Goal: Task Accomplishment & Management: Complete application form

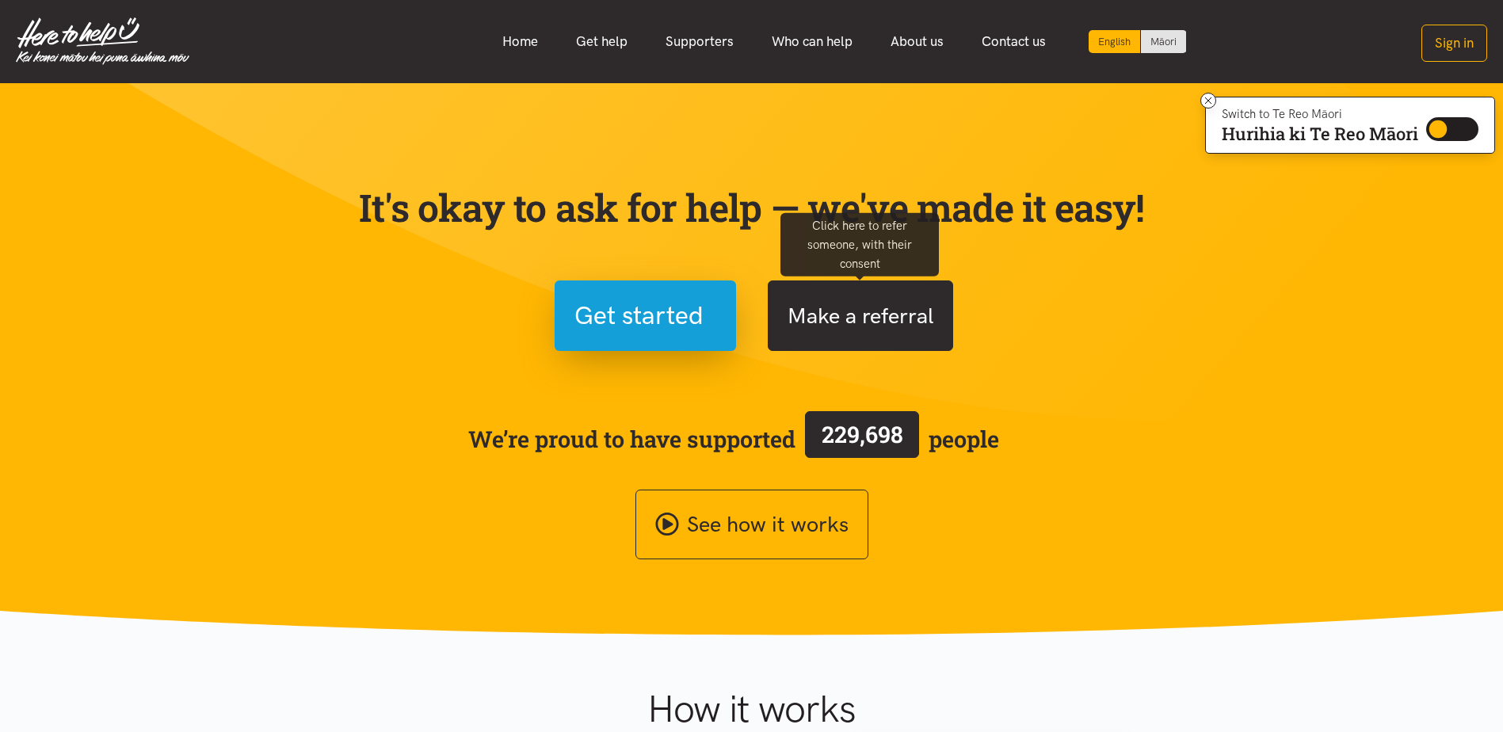
click at [919, 345] on button "Make a referral" at bounding box center [860, 316] width 185 height 71
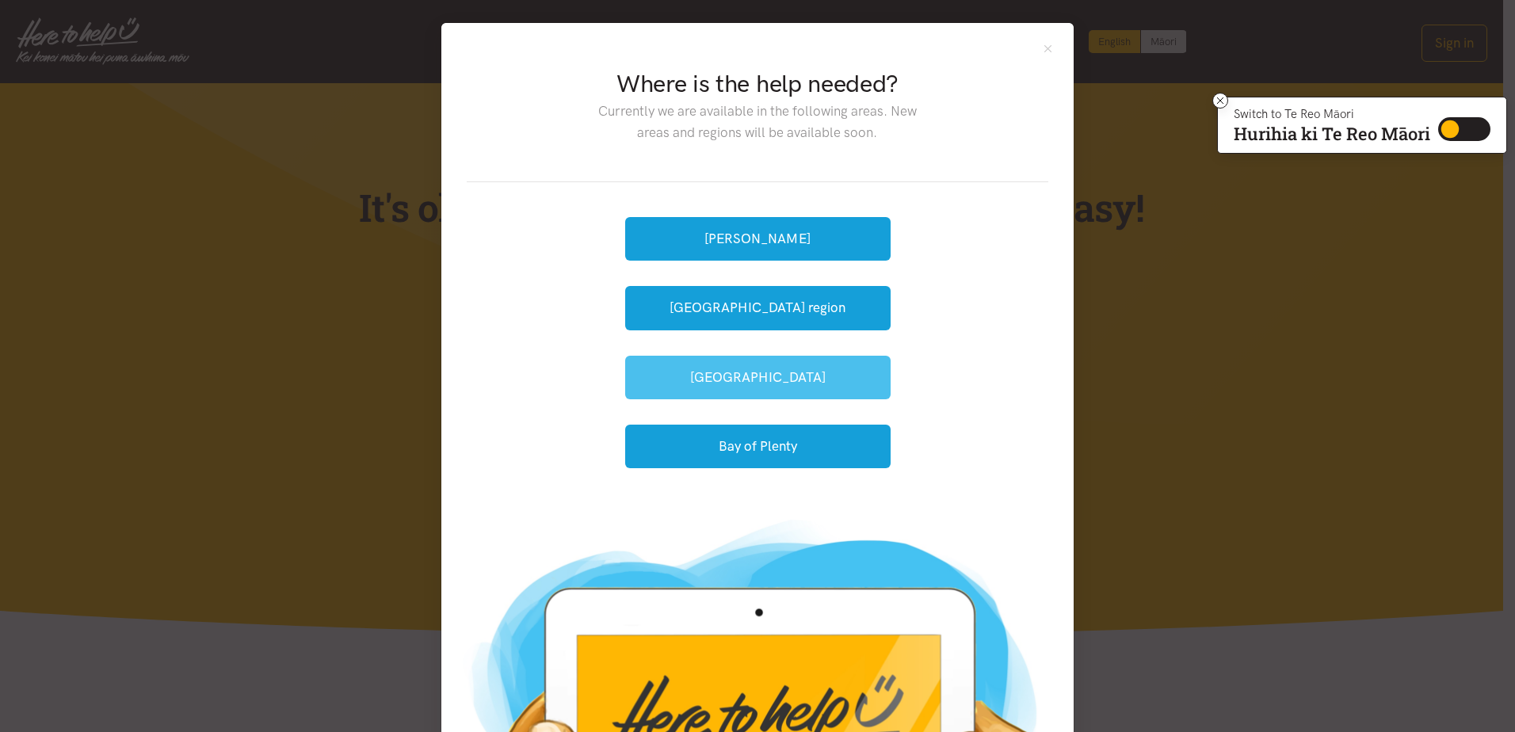
click at [738, 383] on button "[GEOGRAPHIC_DATA]" at bounding box center [757, 378] width 265 height 44
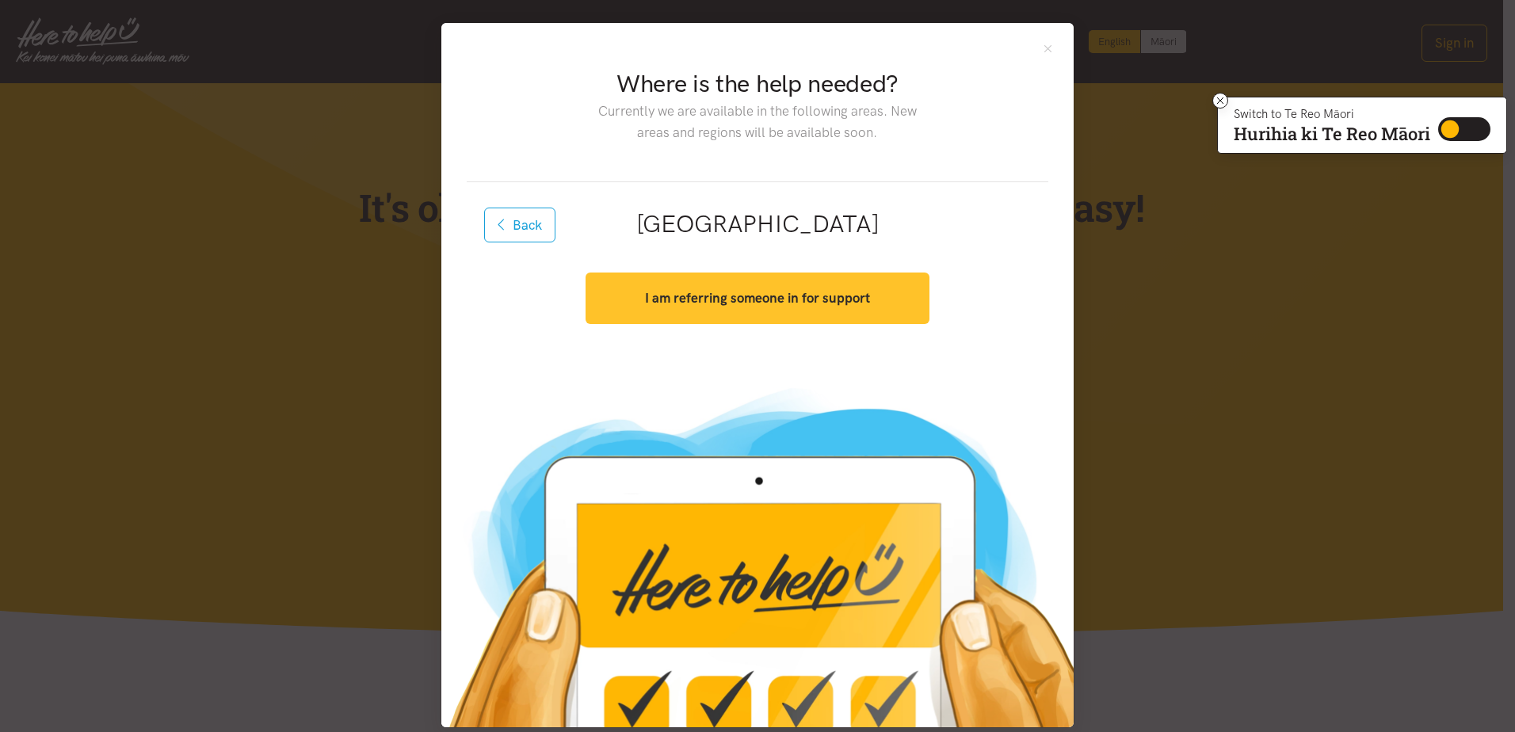
click at [741, 309] on button "I am referring someone in for support" at bounding box center [757, 299] width 343 height 52
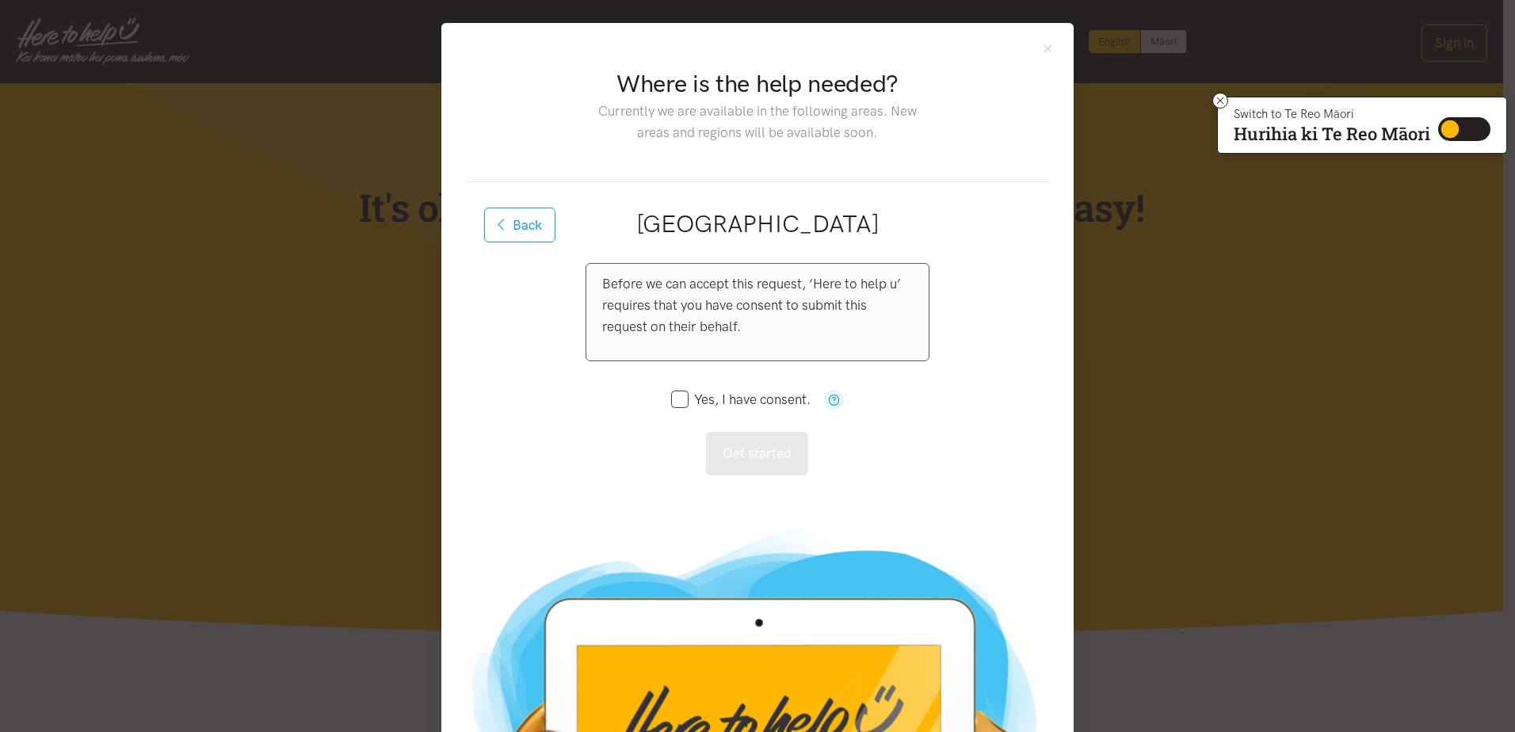
click at [671, 399] on input "Yes, I have consent." at bounding box center [740, 399] width 139 height 13
checkbox input "true"
click at [714, 448] on button "Get started" at bounding box center [757, 454] width 102 height 44
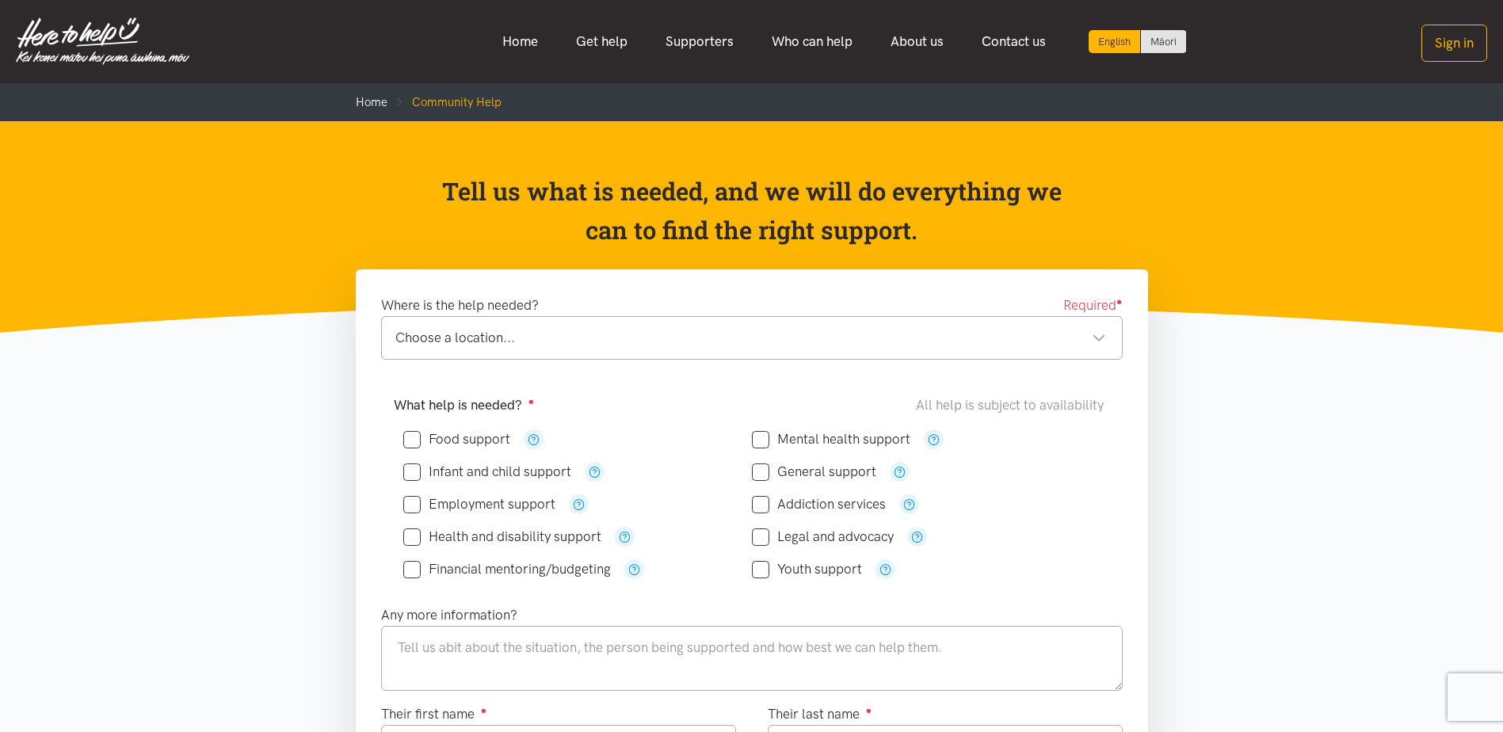
click at [544, 345] on div "Choose a location..." at bounding box center [750, 337] width 711 height 21
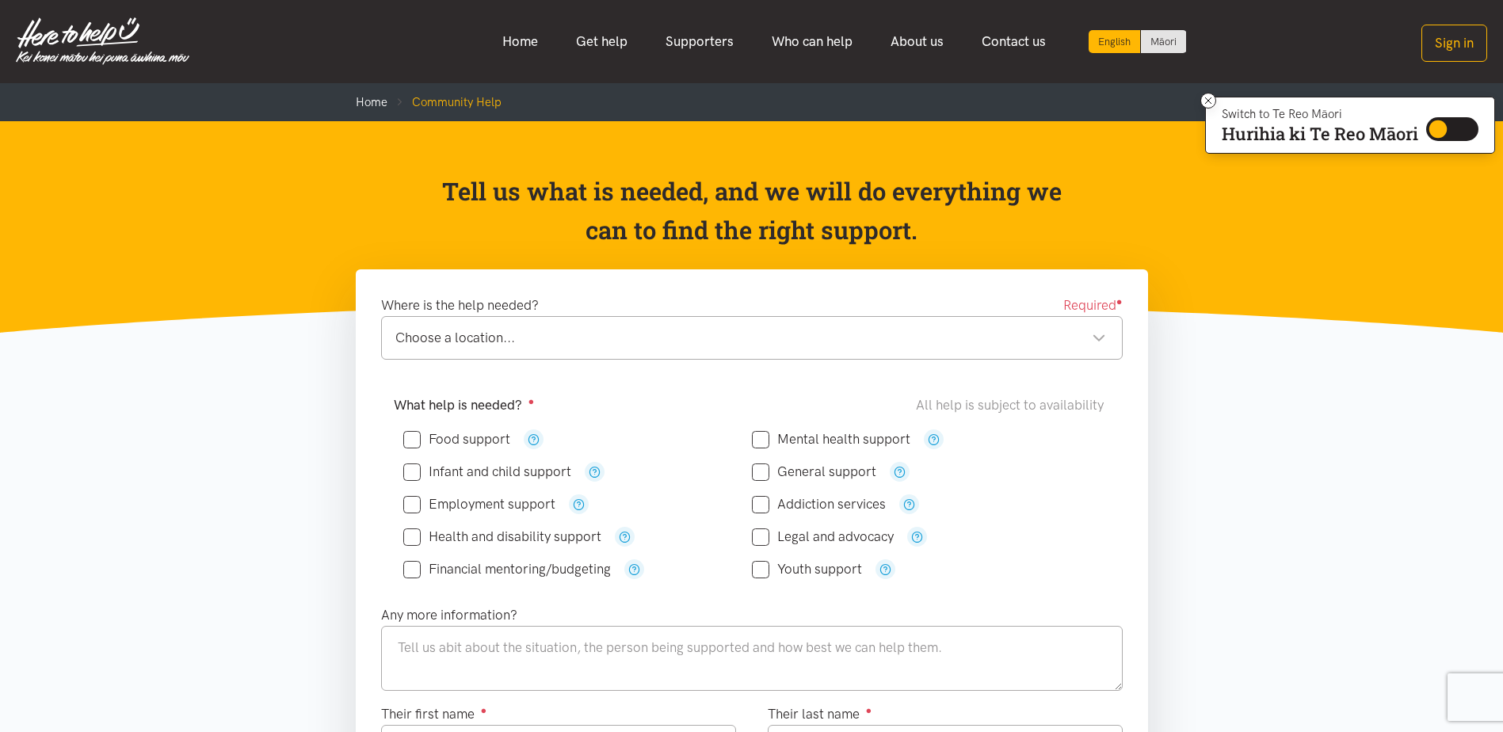
click at [408, 437] on input "Food support" at bounding box center [456, 439] width 107 height 13
checkbox input "true"
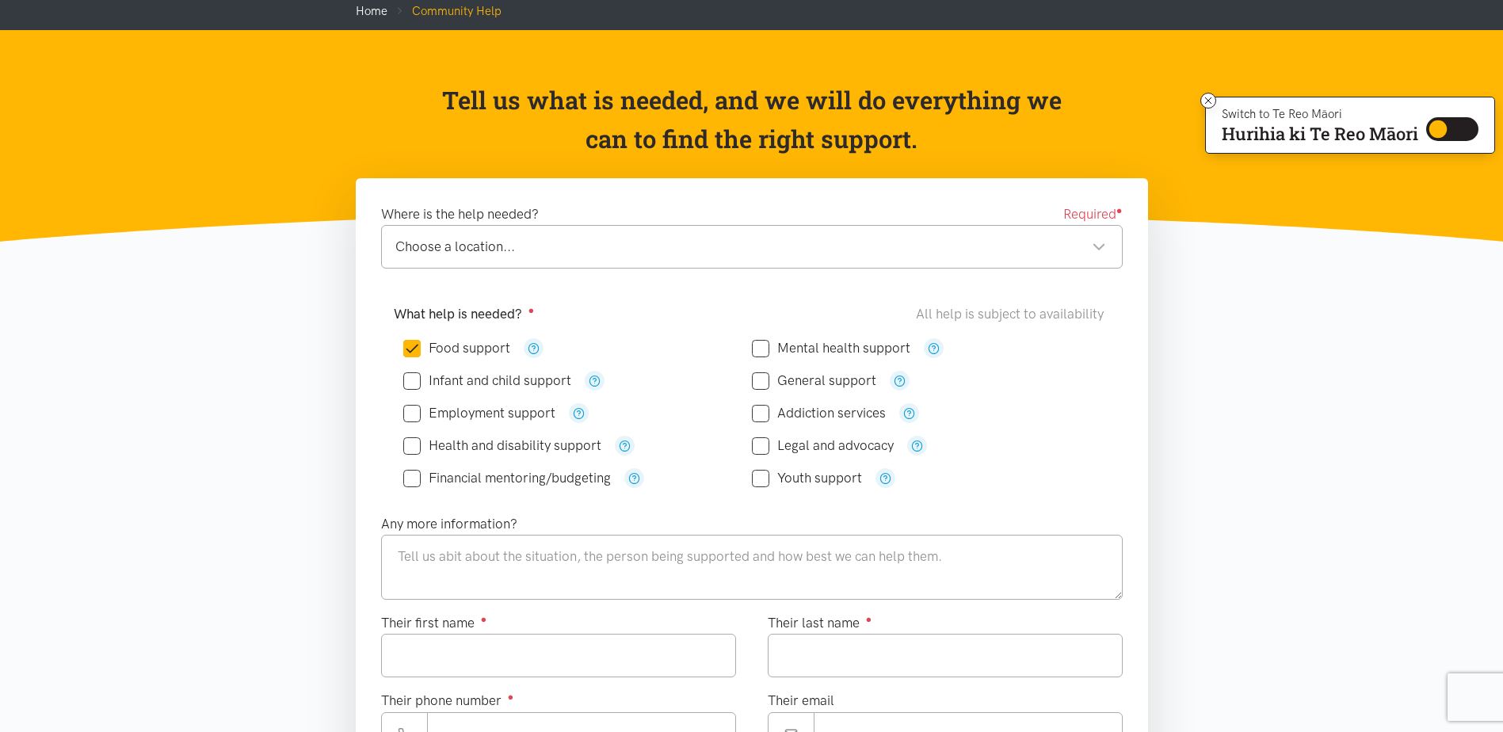
scroll to position [79, 0]
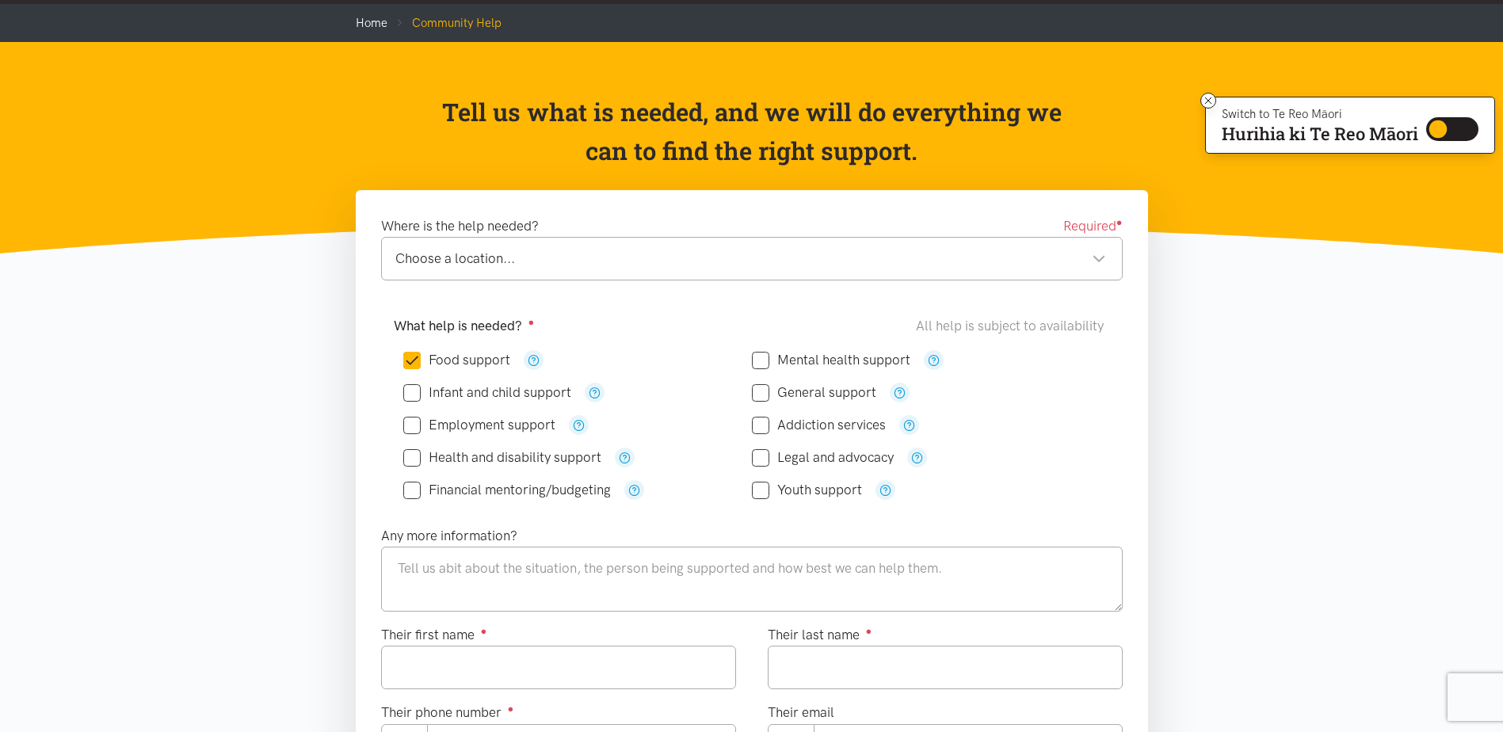
drag, startPoint x: 398, startPoint y: 571, endPoint x: 686, endPoint y: 559, distance: 288.7
click at [686, 559] on textarea at bounding box center [752, 579] width 742 height 65
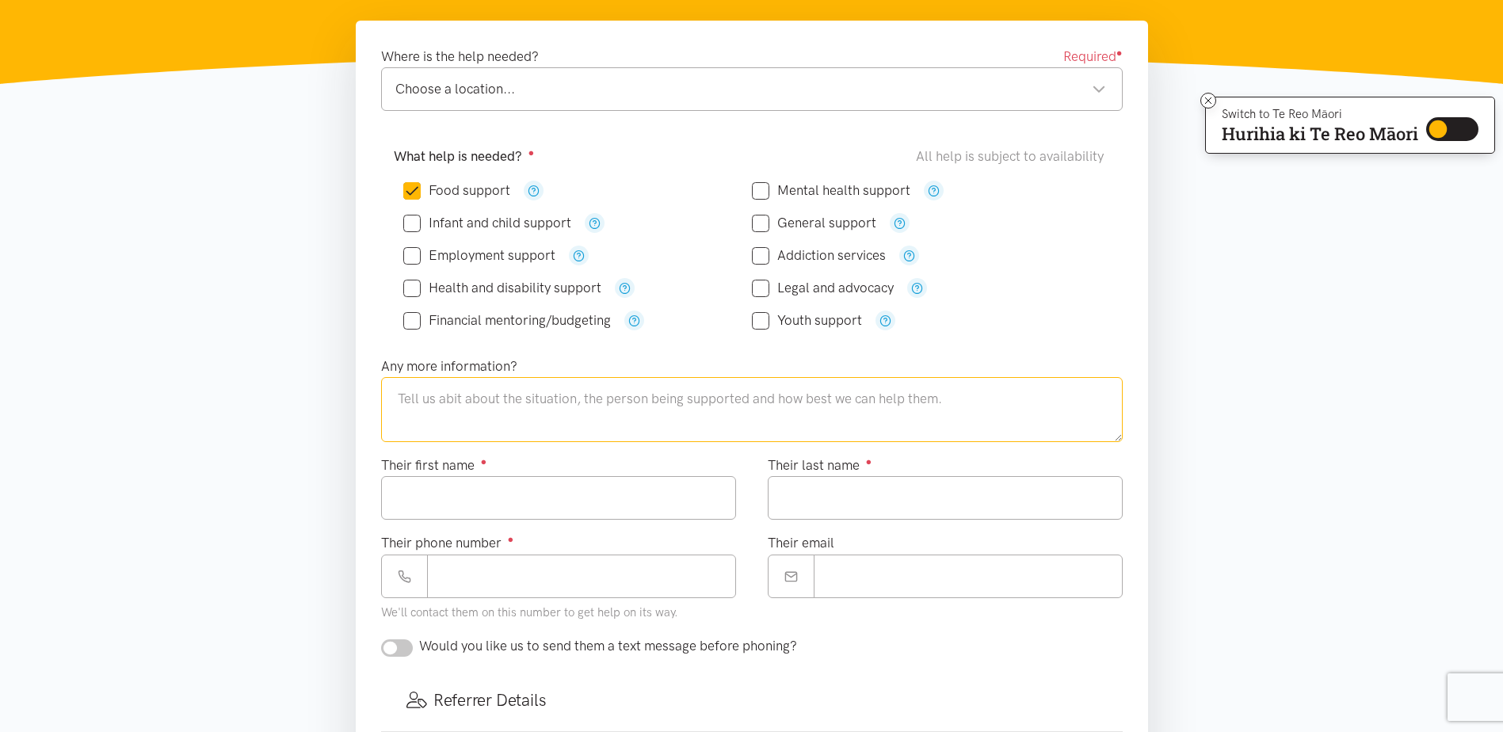
scroll to position [238, 0]
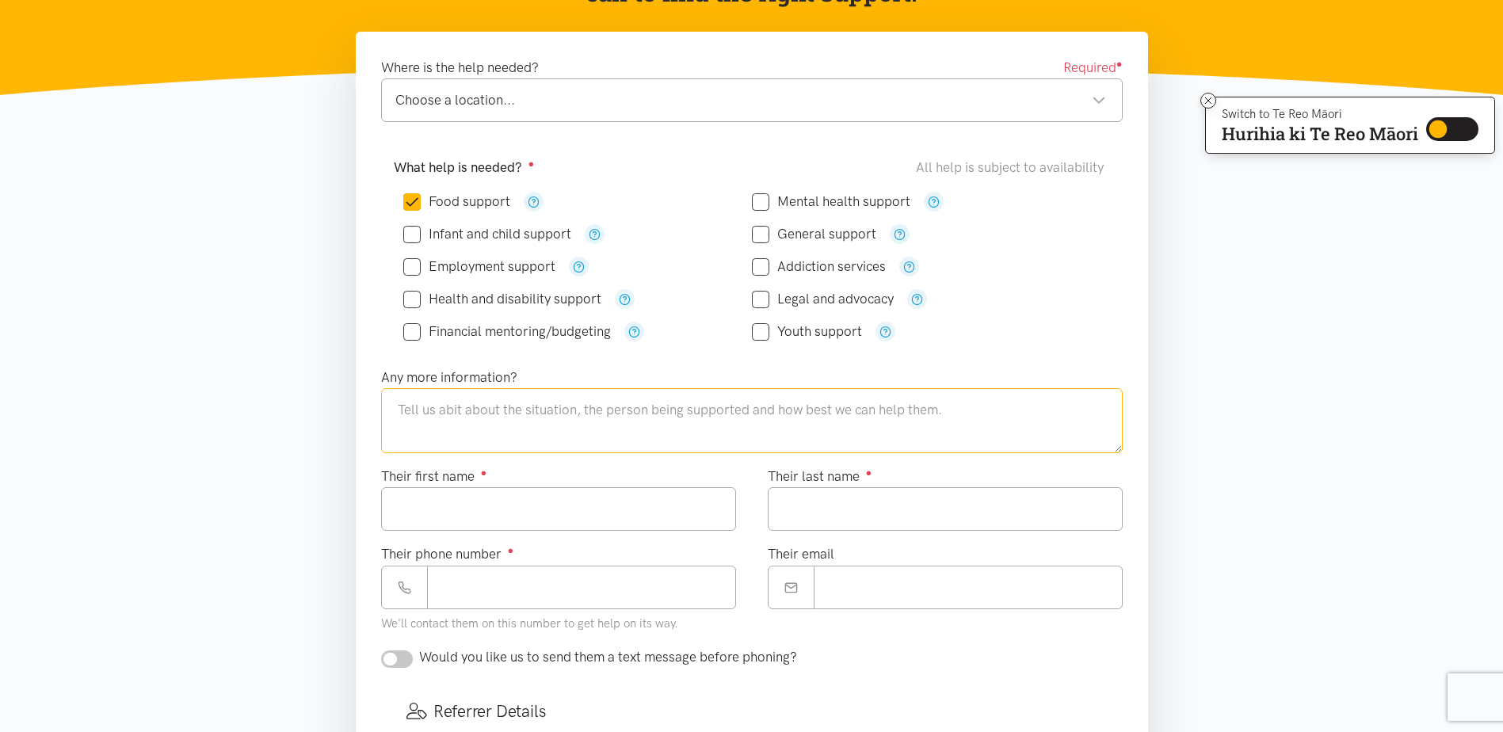
click at [1109, 101] on div "Choose a location... Choose a location..." at bounding box center [752, 100] width 742 height 44
click at [442, 414] on textarea at bounding box center [752, 420] width 742 height 65
type textarea "Patient has requested referral to Otumoetai Social supermarket"
click at [454, 511] on input "Their first name ●" at bounding box center [558, 509] width 355 height 44
type input "*******"
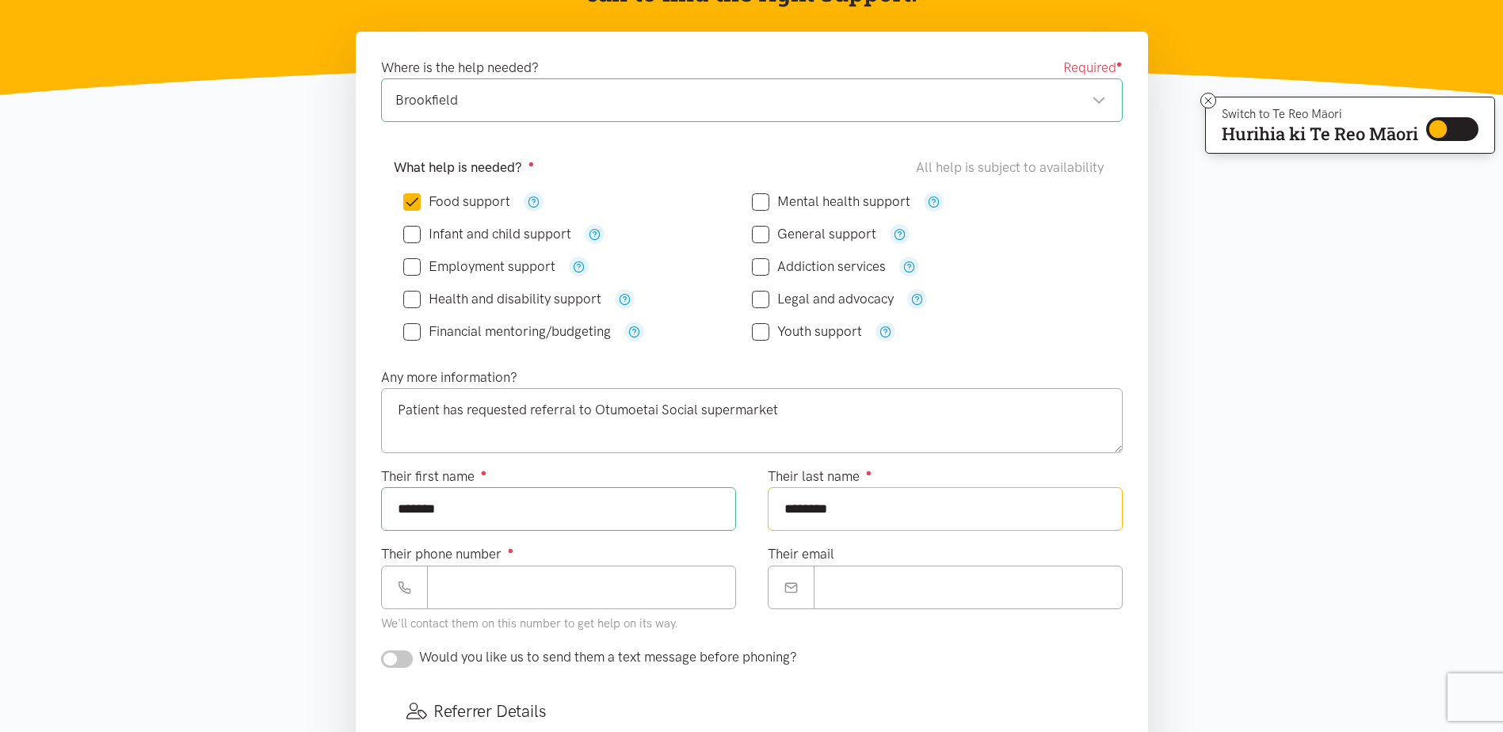
type input "********"
type input "**********"
click at [868, 593] on input "Their email" at bounding box center [968, 588] width 309 height 44
click at [845, 568] on input "Their email" at bounding box center [968, 588] width 309 height 44
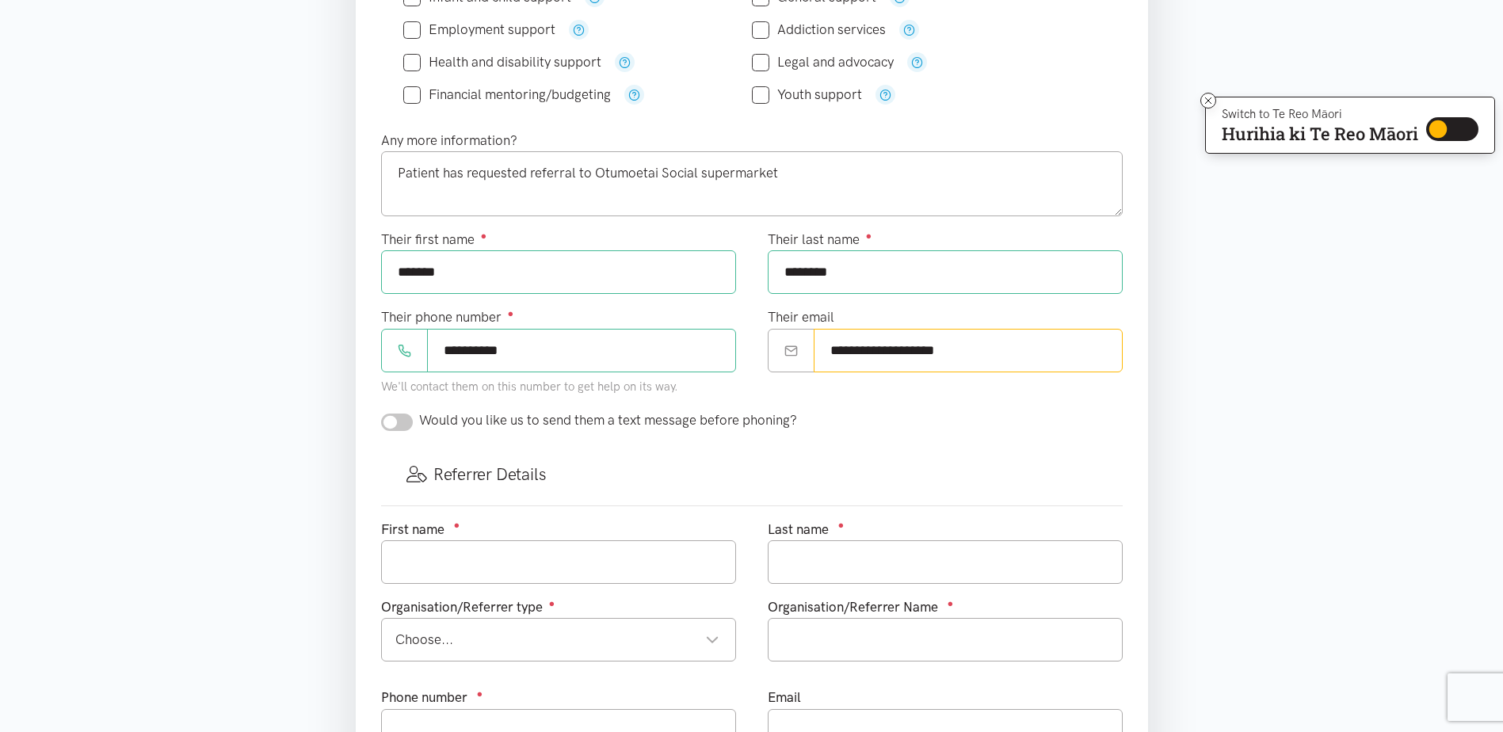
scroll to position [475, 0]
type input "**********"
click at [503, 558] on input "text" at bounding box center [558, 562] width 355 height 44
type input "[PERSON_NAME]"
type input "T"
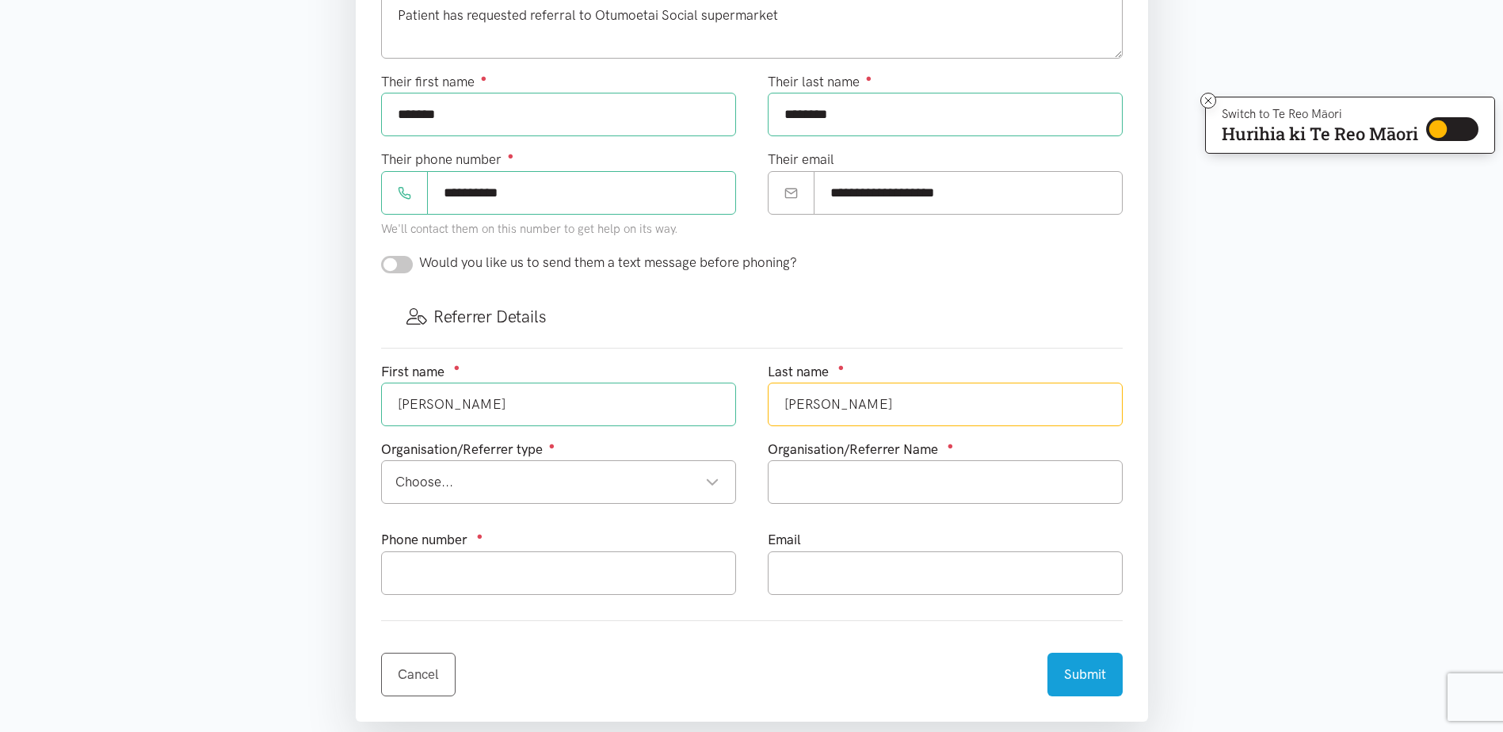
scroll to position [634, 0]
click at [704, 481] on div "Choose..." at bounding box center [557, 480] width 324 height 21
type input "[PERSON_NAME]"
click at [871, 473] on input "text" at bounding box center [945, 481] width 355 height 44
type input "Epic Health"
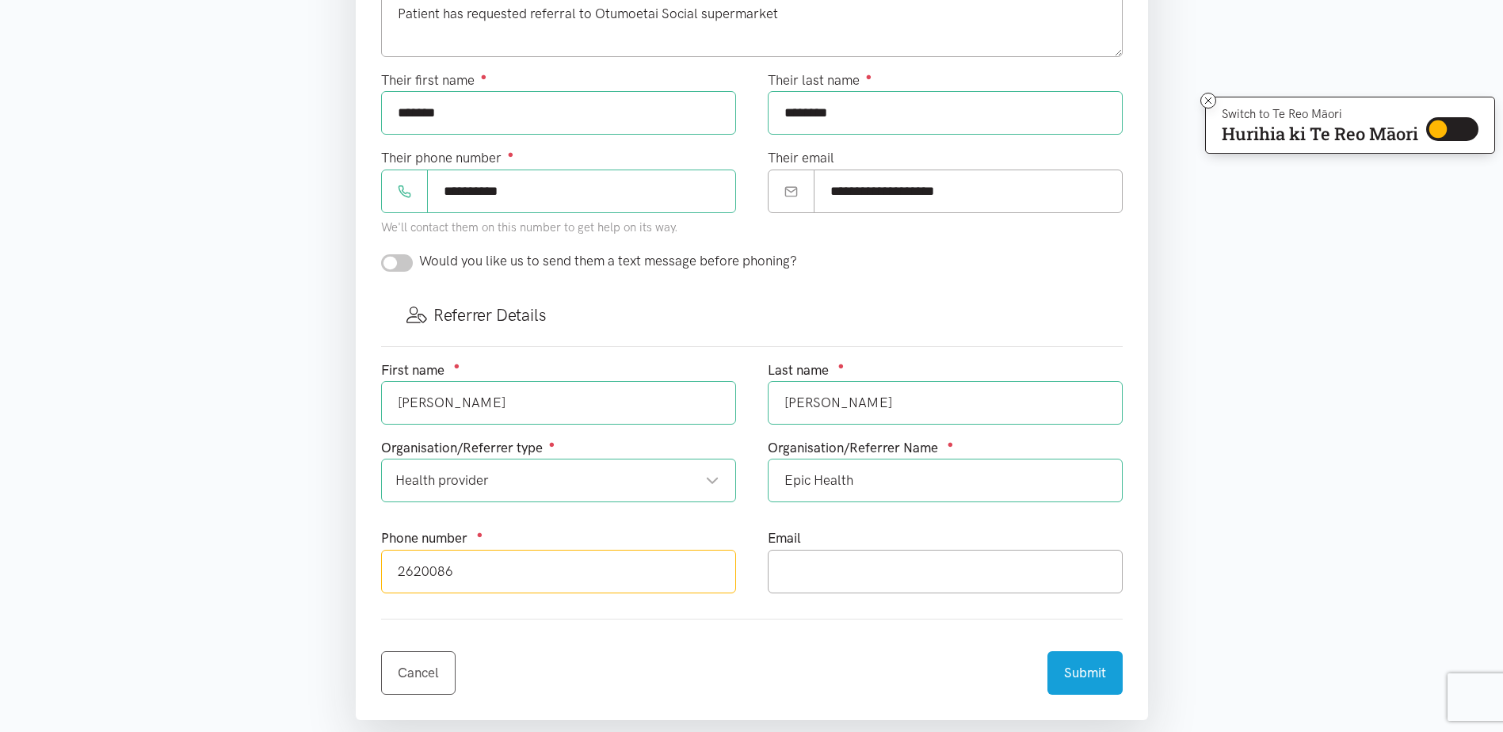
click at [394, 570] on input "2620086" at bounding box center [558, 572] width 355 height 44
type input "07 2620086"
click at [816, 562] on input "text" at bounding box center [945, 572] width 355 height 44
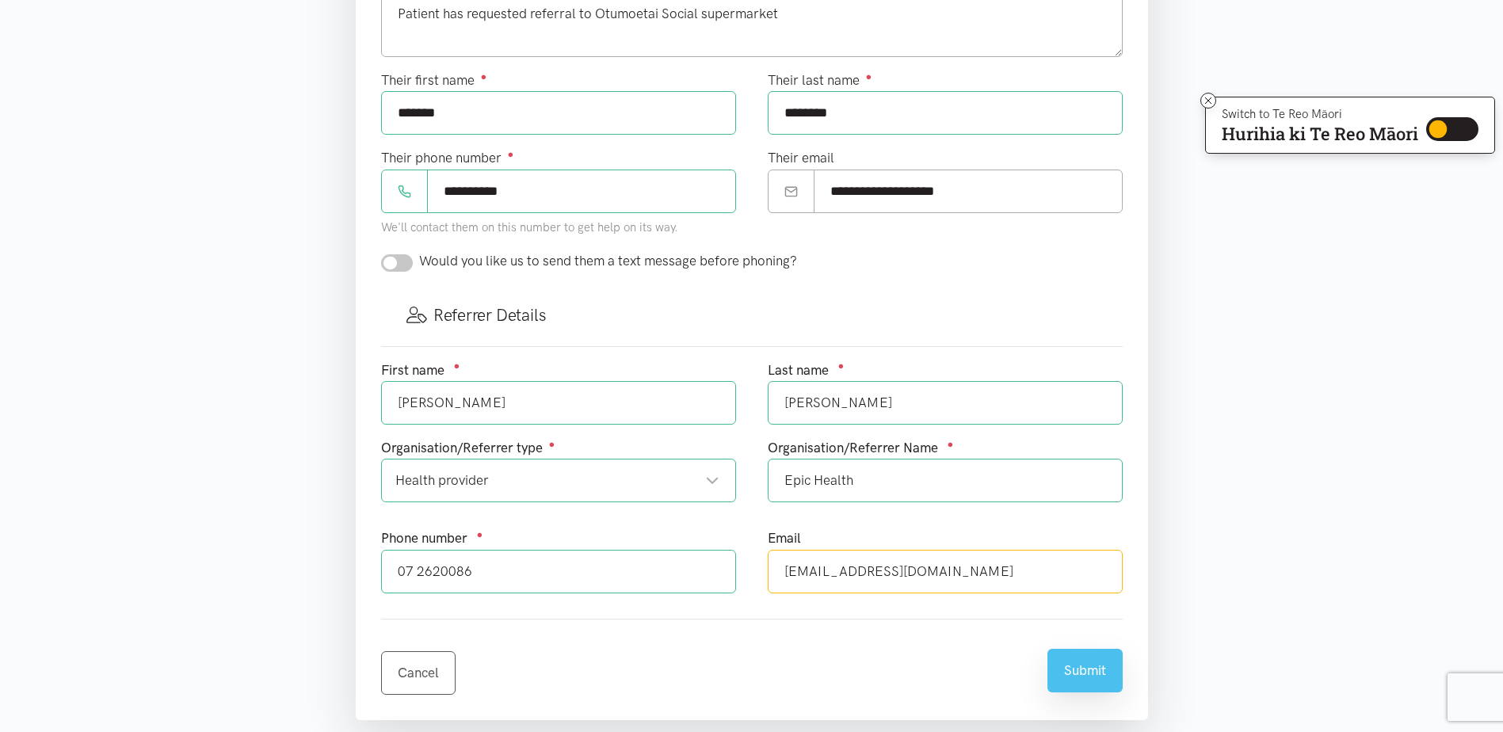
type input "[EMAIL_ADDRESS][DOMAIN_NAME]"
click at [1086, 678] on button "Submit" at bounding box center [1085, 671] width 75 height 44
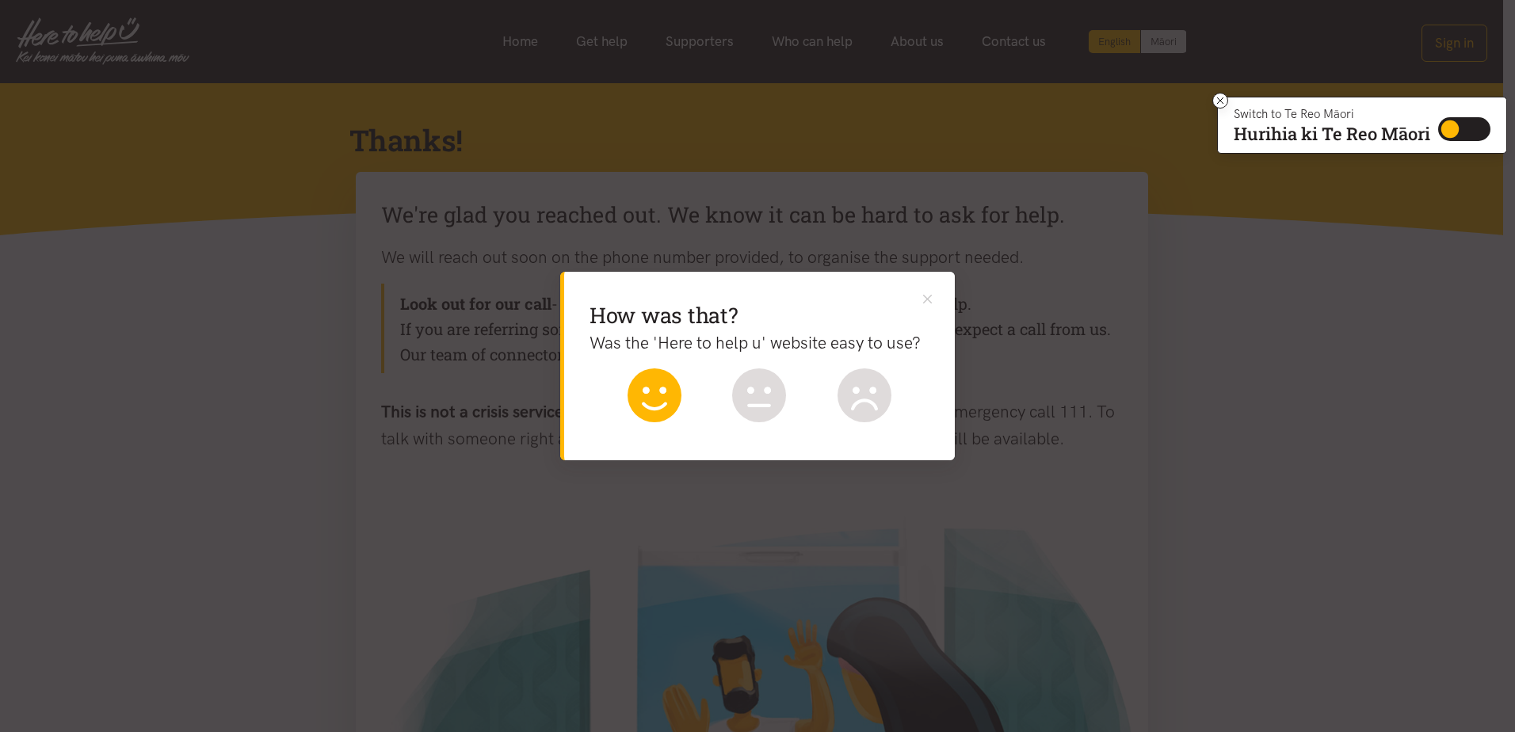
click at [659, 399] on icon at bounding box center [655, 395] width 54 height 54
